Goal: Information Seeking & Learning: Understand process/instructions

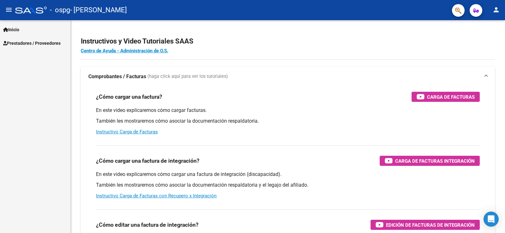
click at [19, 30] on span "Inicio" at bounding box center [11, 29] width 16 height 7
click at [27, 45] on link "Instructivos" at bounding box center [35, 43] width 70 height 14
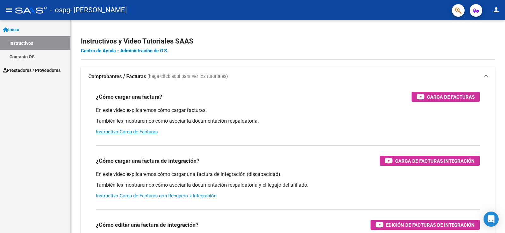
click at [21, 41] on link "Instructivos" at bounding box center [35, 43] width 70 height 14
click at [153, 50] on link "Centro de Ayuda - Administración de O.S." at bounding box center [124, 51] width 87 height 6
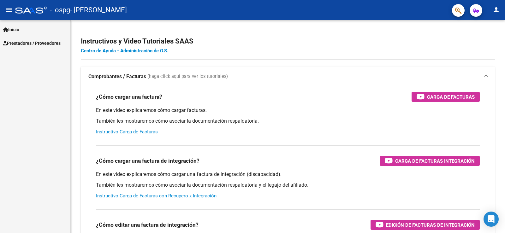
click at [18, 31] on span "Inicio" at bounding box center [11, 29] width 16 height 7
click at [30, 43] on link "Instructivos" at bounding box center [35, 43] width 70 height 14
